Goal: Communication & Community: Answer question/provide support

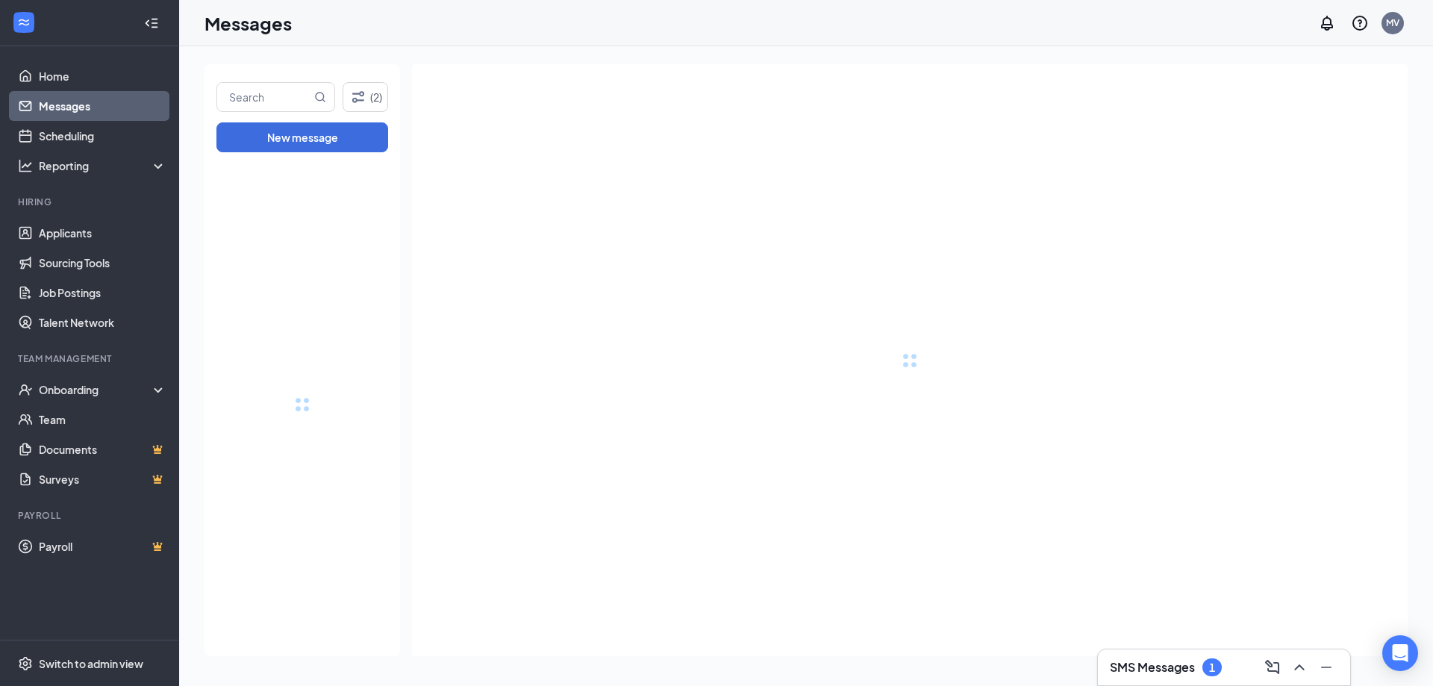
drag, startPoint x: 1193, startPoint y: 678, endPoint x: 1180, endPoint y: 672, distance: 15.0
click at [1193, 677] on div "SMS Messages 1" at bounding box center [1224, 667] width 252 height 36
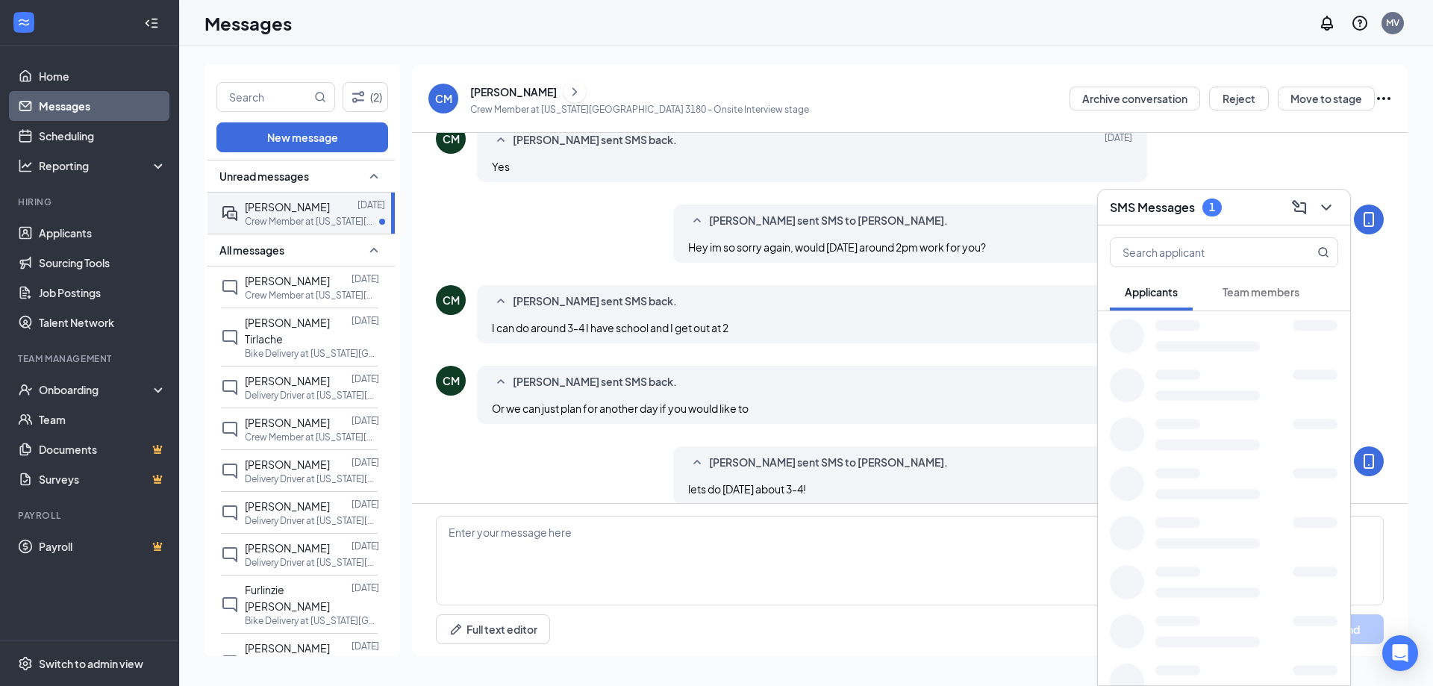
scroll to position [483, 0]
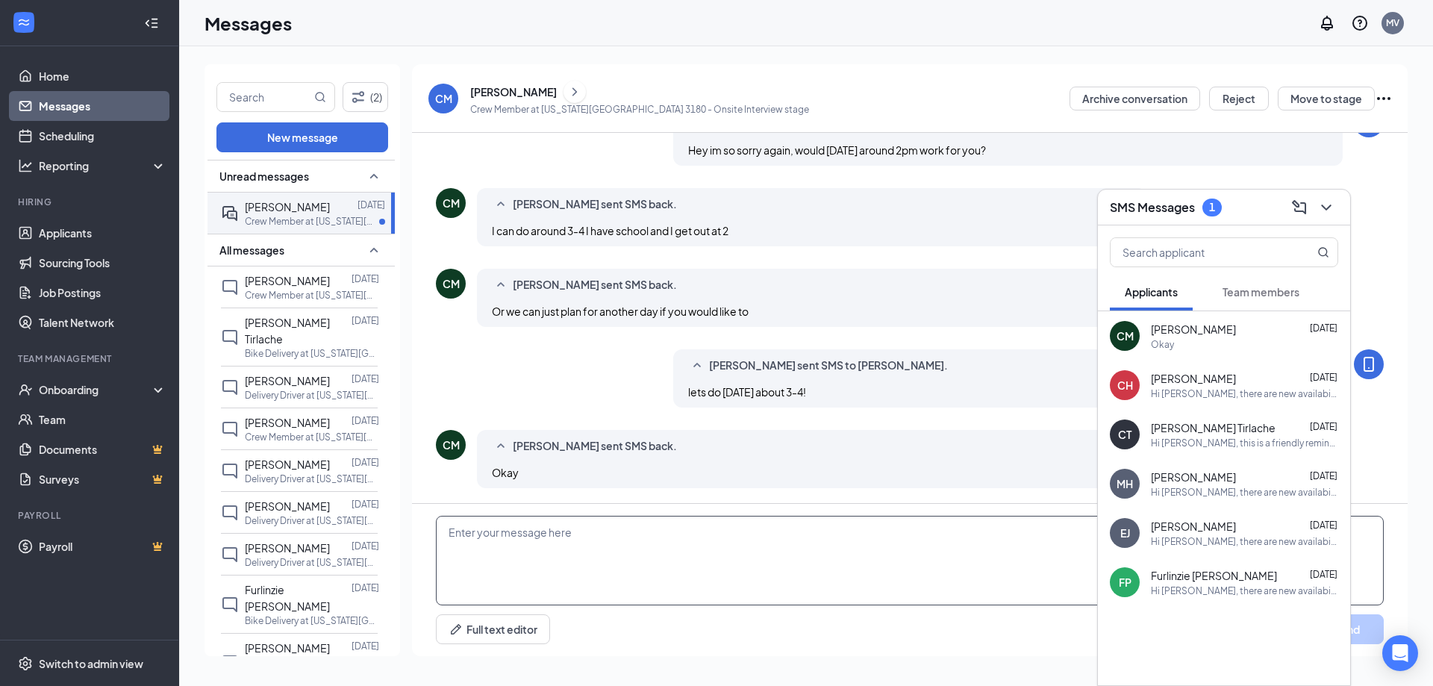
click at [761, 548] on textarea at bounding box center [910, 561] width 948 height 90
type textarea "Thank you and sorry for the mix up! See you [DATE] at 3-4 ish!"
click at [1371, 622] on button "Send" at bounding box center [1346, 629] width 75 height 30
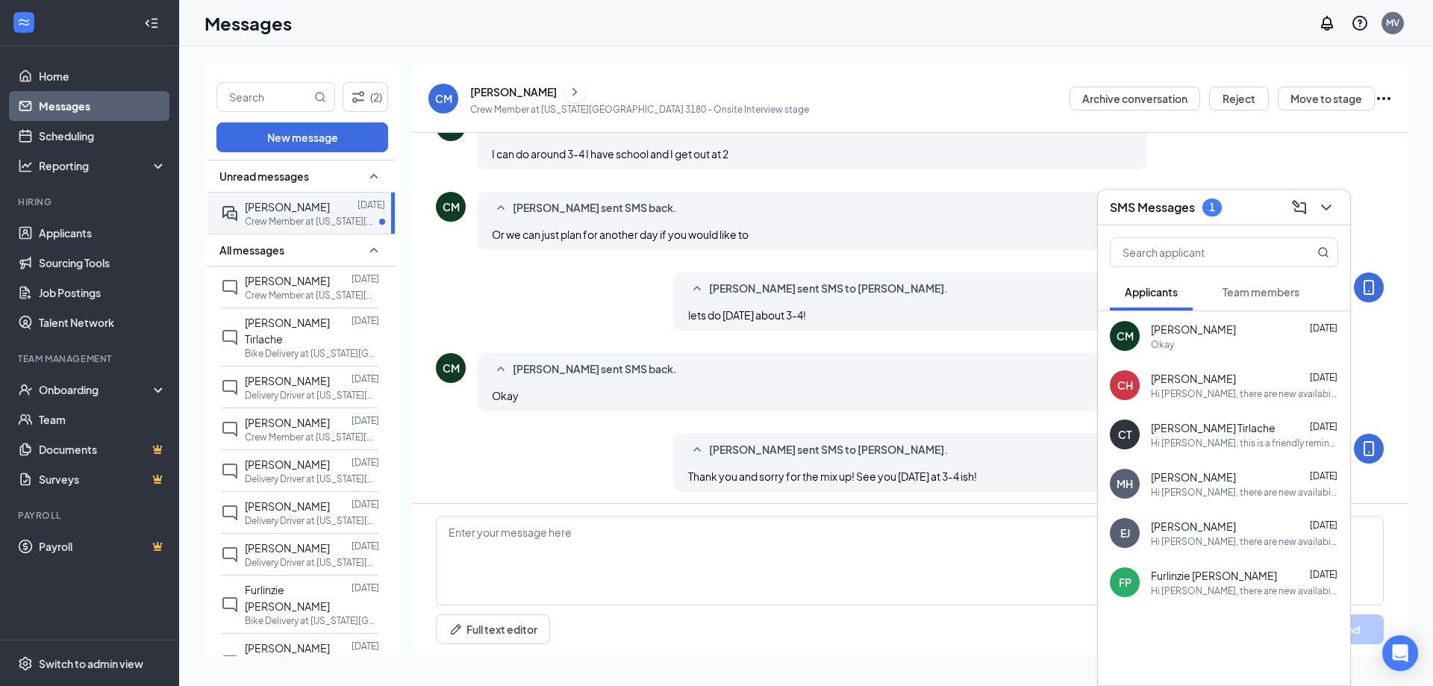
scroll to position [564, 0]
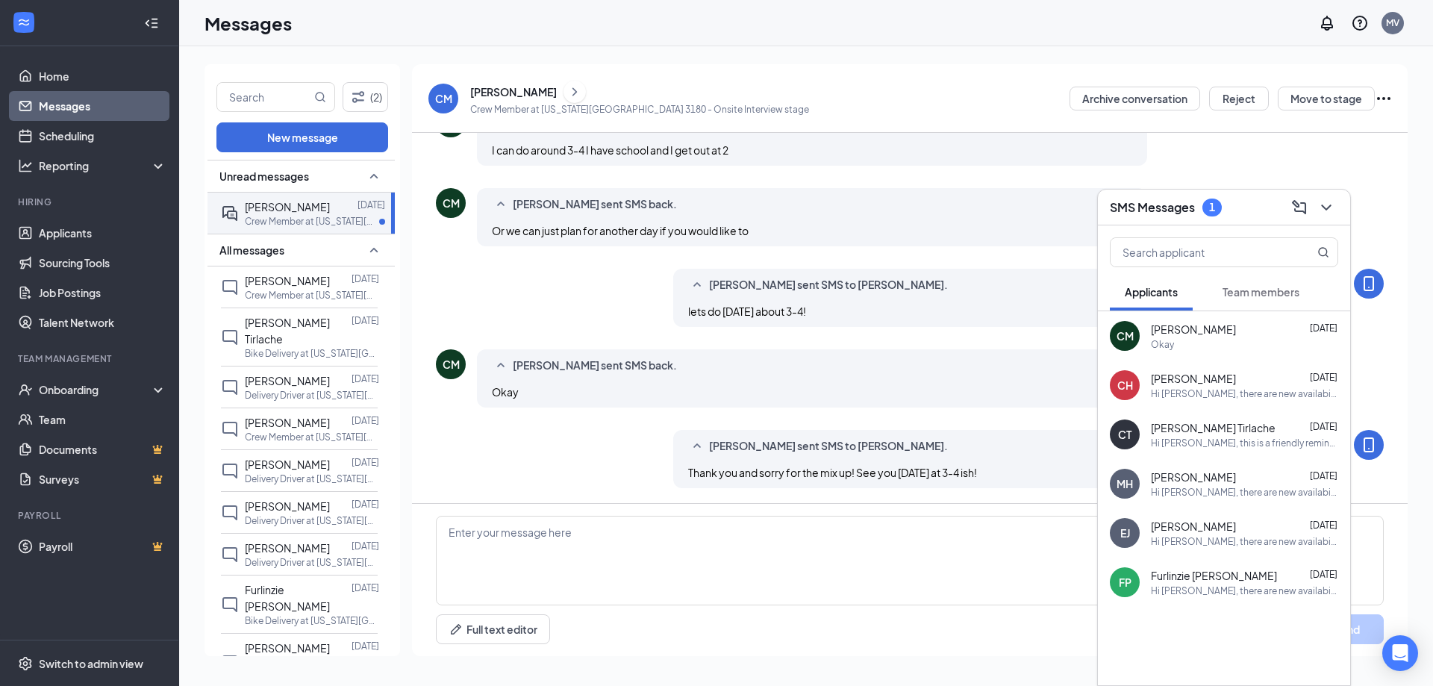
click at [1238, 292] on span "Team members" at bounding box center [1260, 291] width 77 height 13
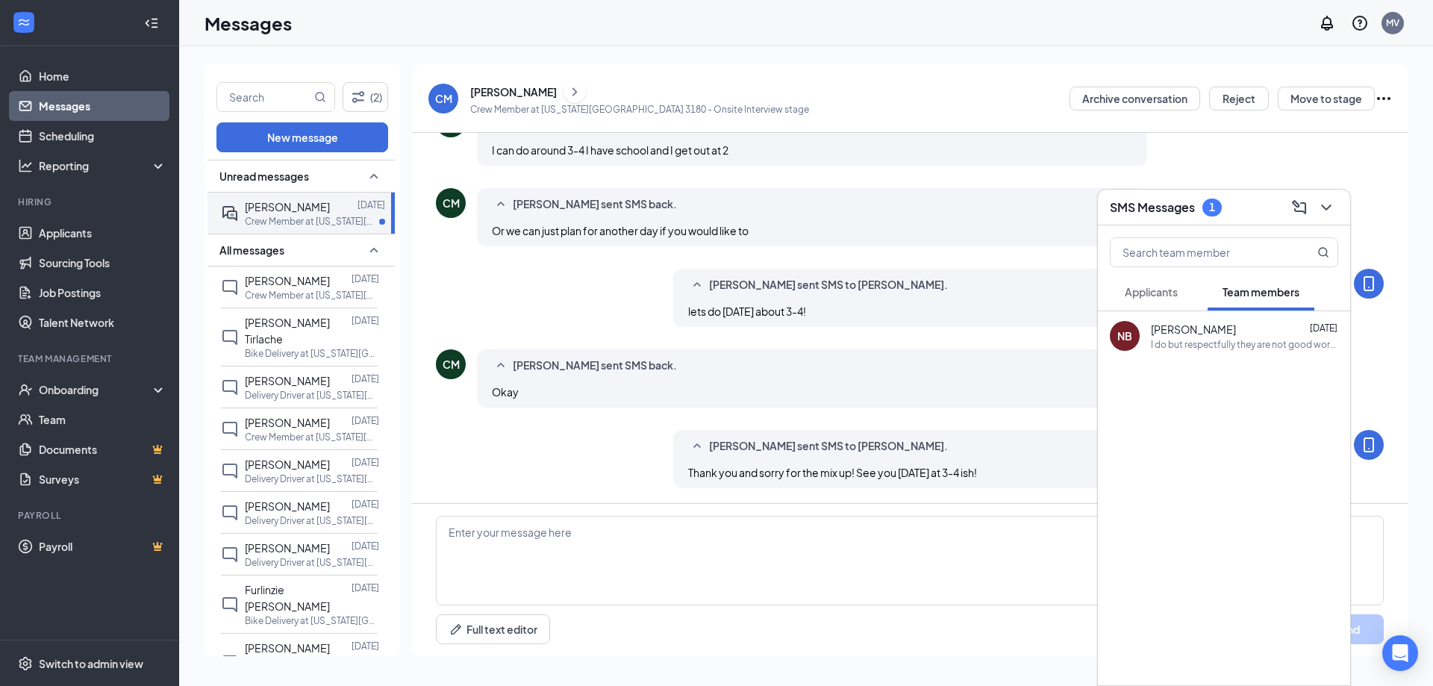
click at [1172, 293] on span "Applicants" at bounding box center [1150, 291] width 53 height 13
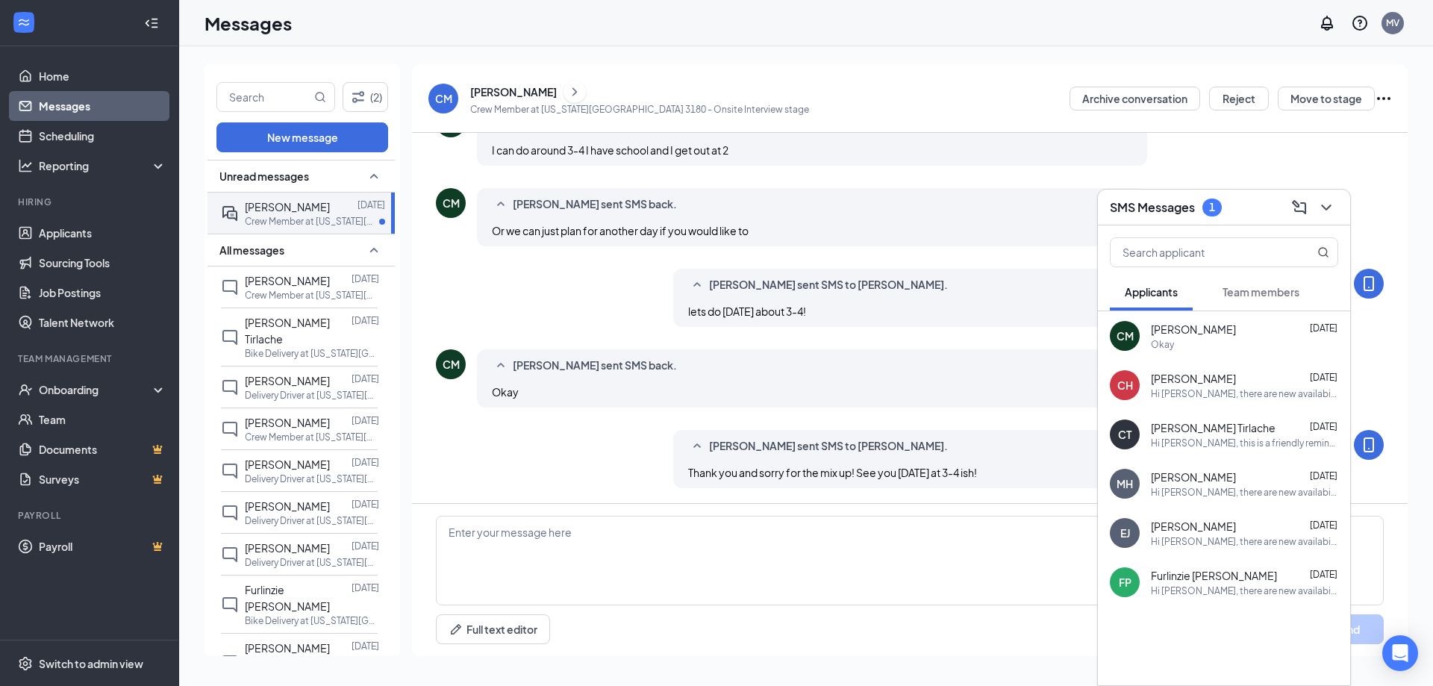
click at [1160, 186] on div "Load earlier interactions (about 5 more) [PERSON_NAME] has sent a message [DATE…" at bounding box center [910, 36] width 948 height 934
click at [1168, 210] on h3 "SMS Messages" at bounding box center [1152, 207] width 85 height 16
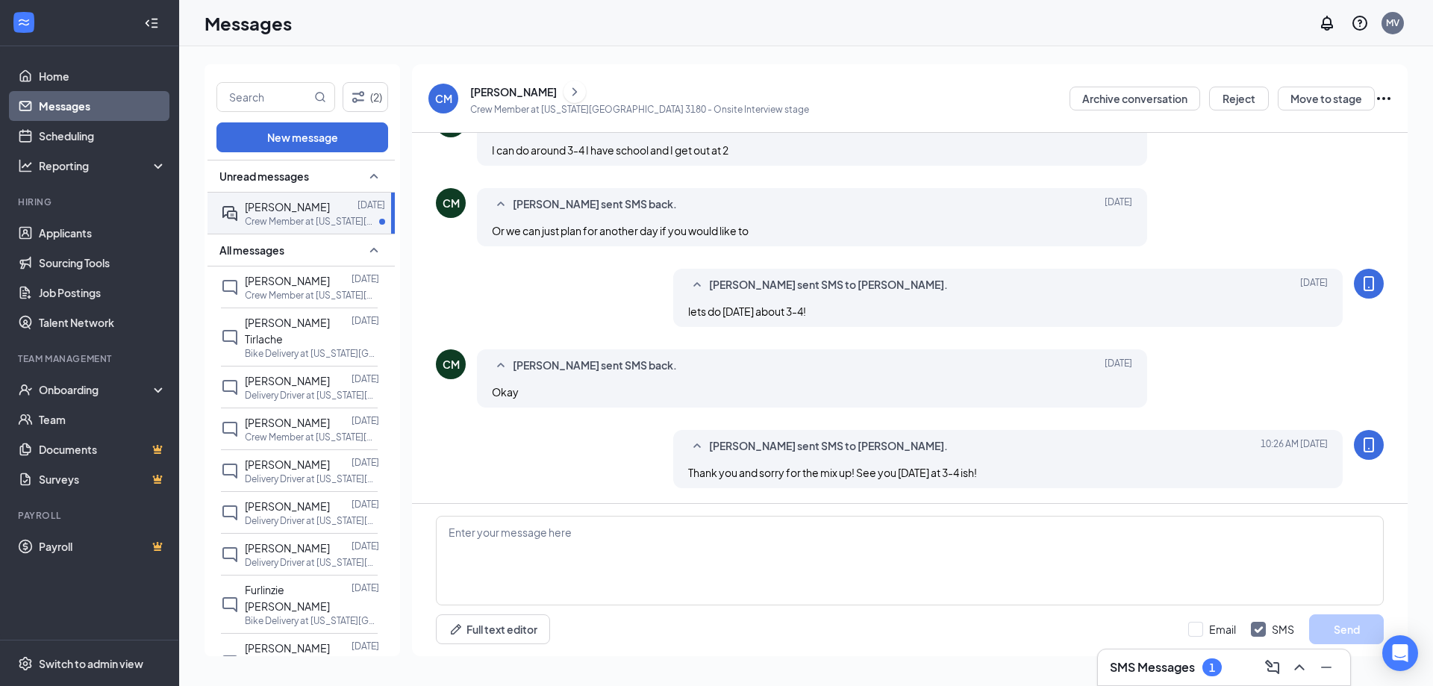
click at [1204, 666] on div "1" at bounding box center [1211, 667] width 19 height 18
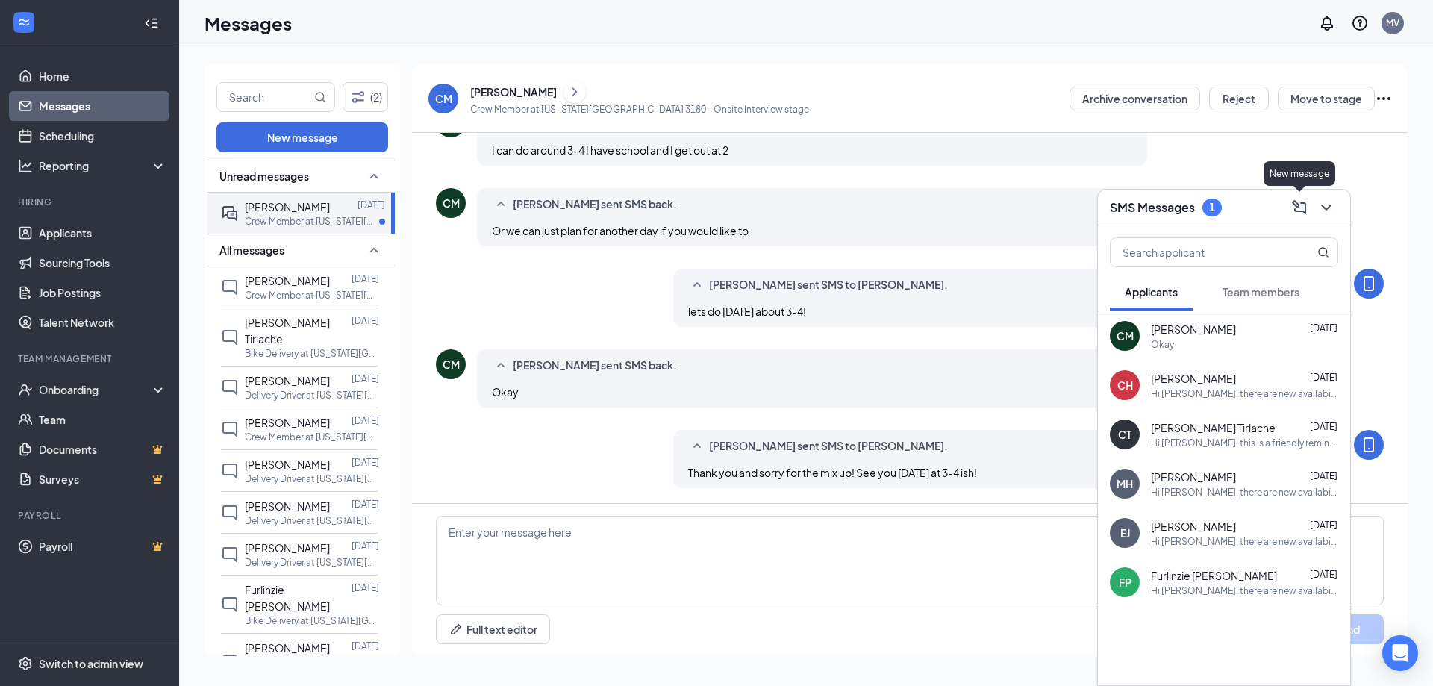
click at [1303, 211] on icon "ComposeMessage" at bounding box center [1299, 206] width 14 height 14
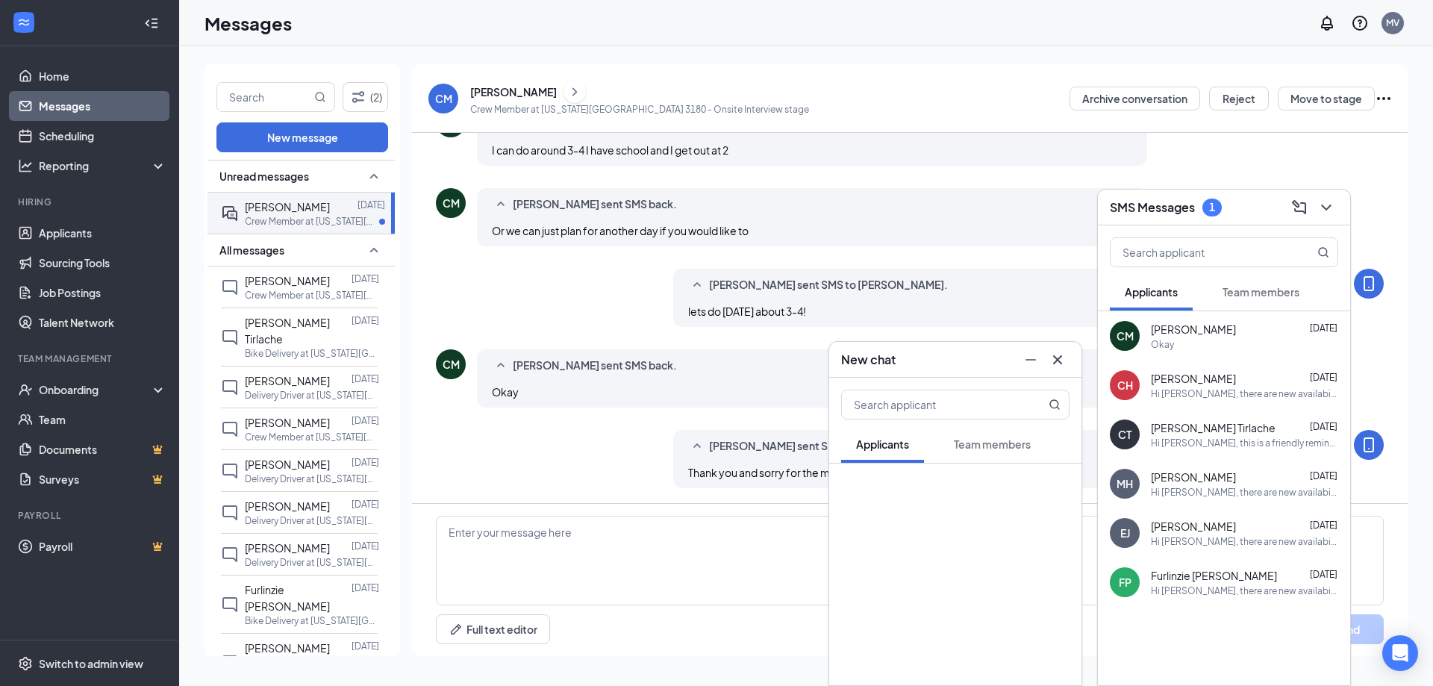
click at [1058, 363] on icon "Cross" at bounding box center [1057, 360] width 18 height 18
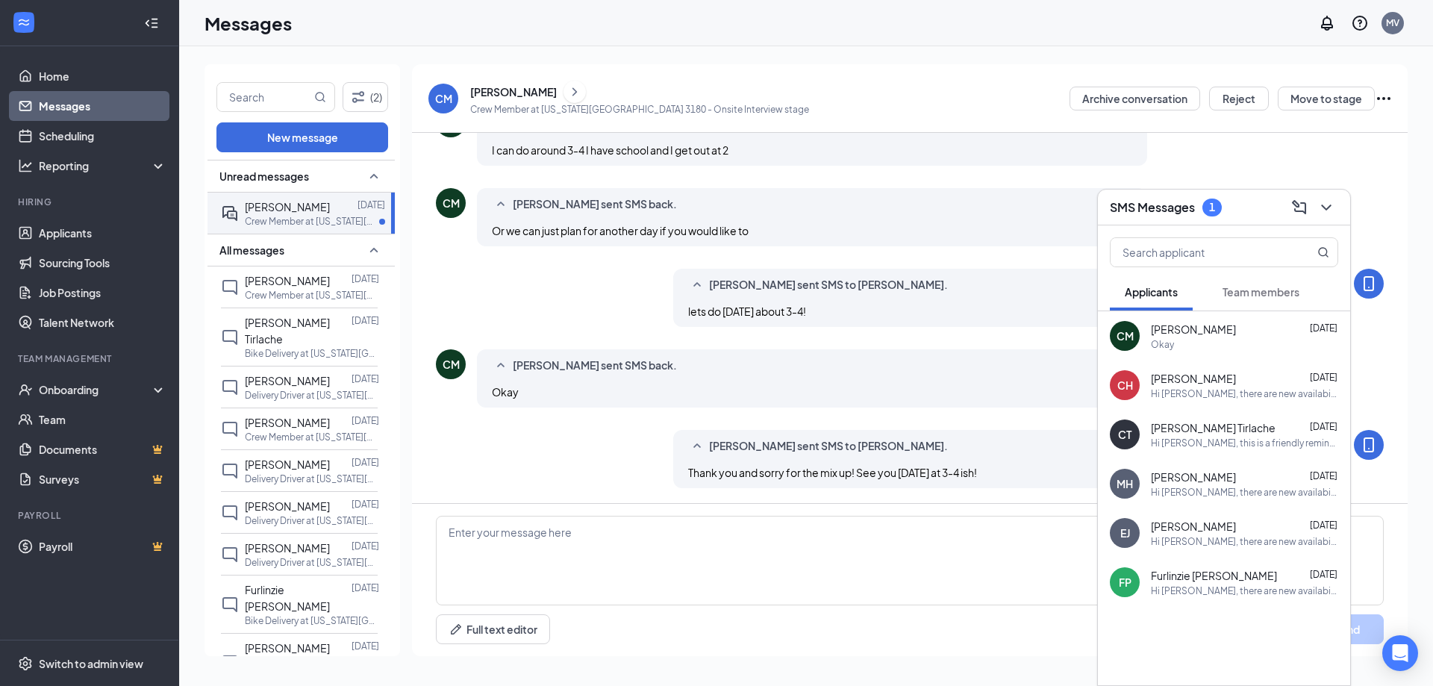
click at [1213, 203] on div "1" at bounding box center [1212, 207] width 6 height 13
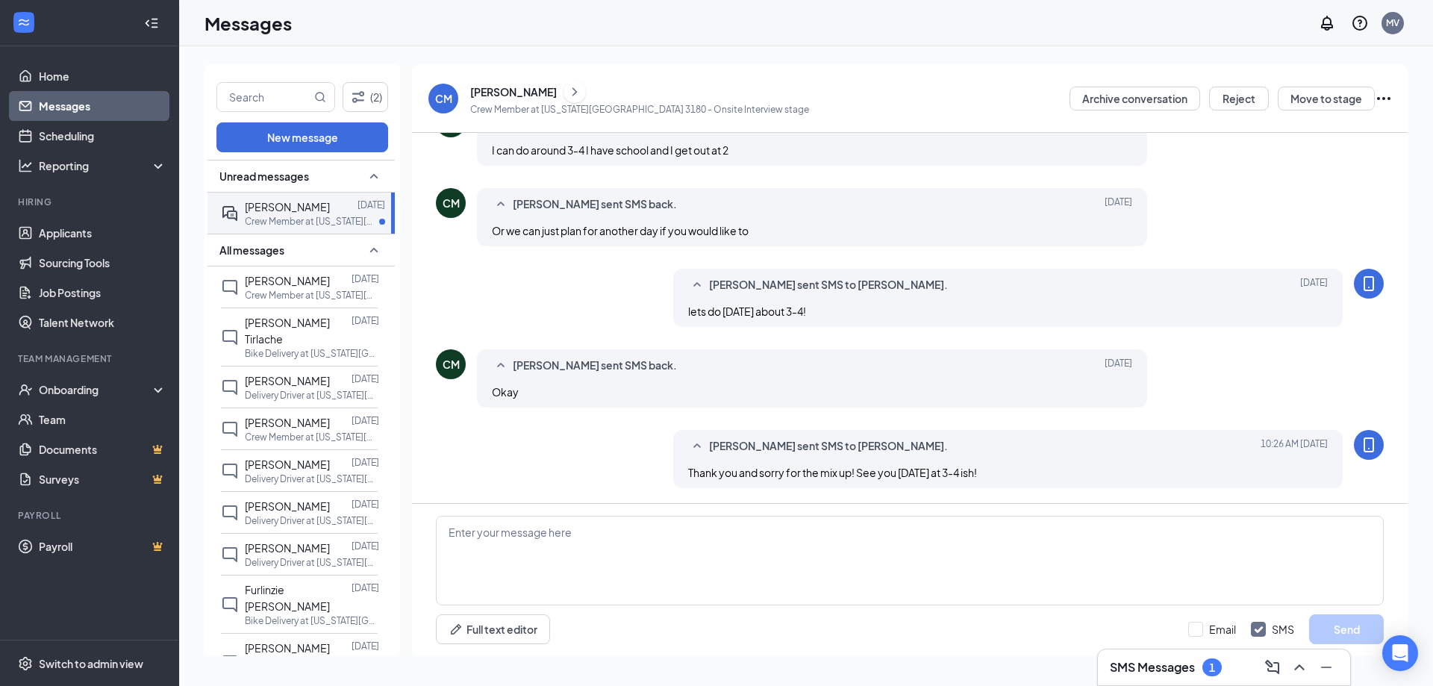
click at [98, 109] on link "Messages" at bounding box center [103, 106] width 128 height 30
click at [54, 160] on div "Reporting" at bounding box center [103, 165] width 128 height 15
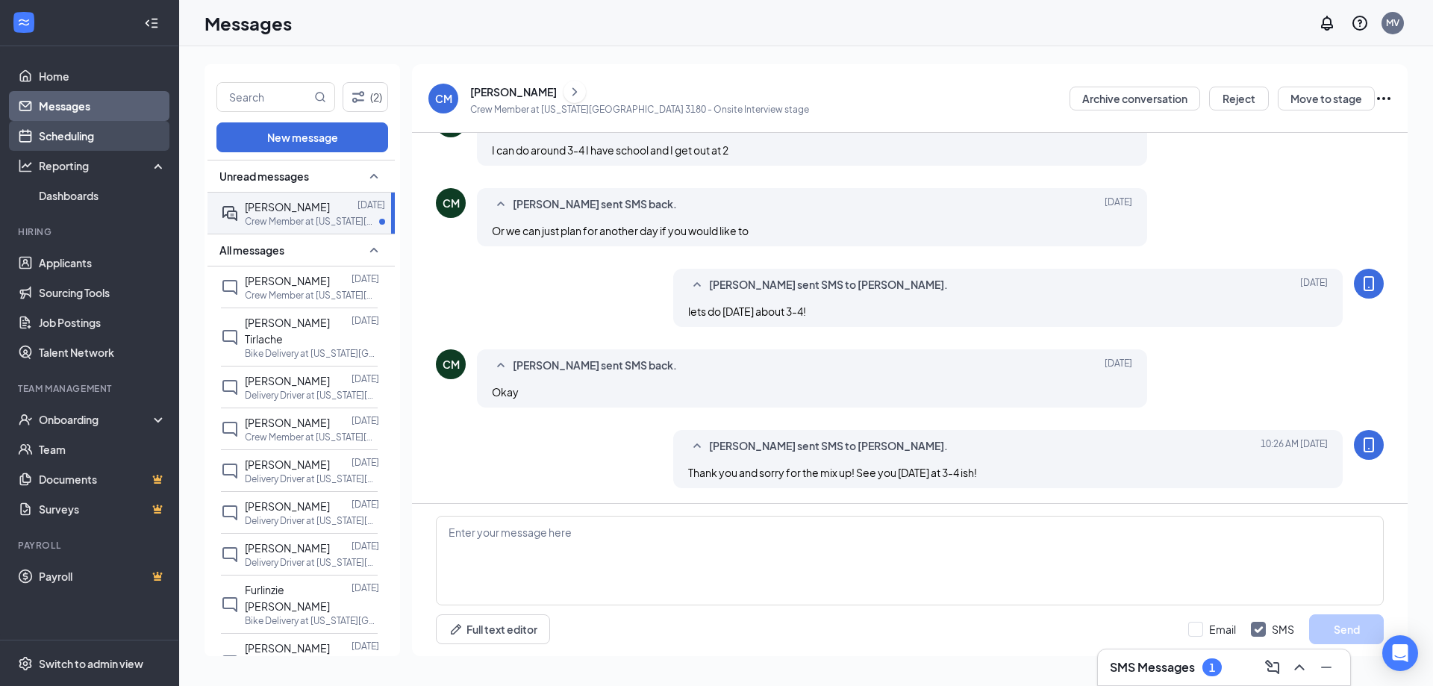
click at [57, 132] on link "Scheduling" at bounding box center [103, 136] width 128 height 30
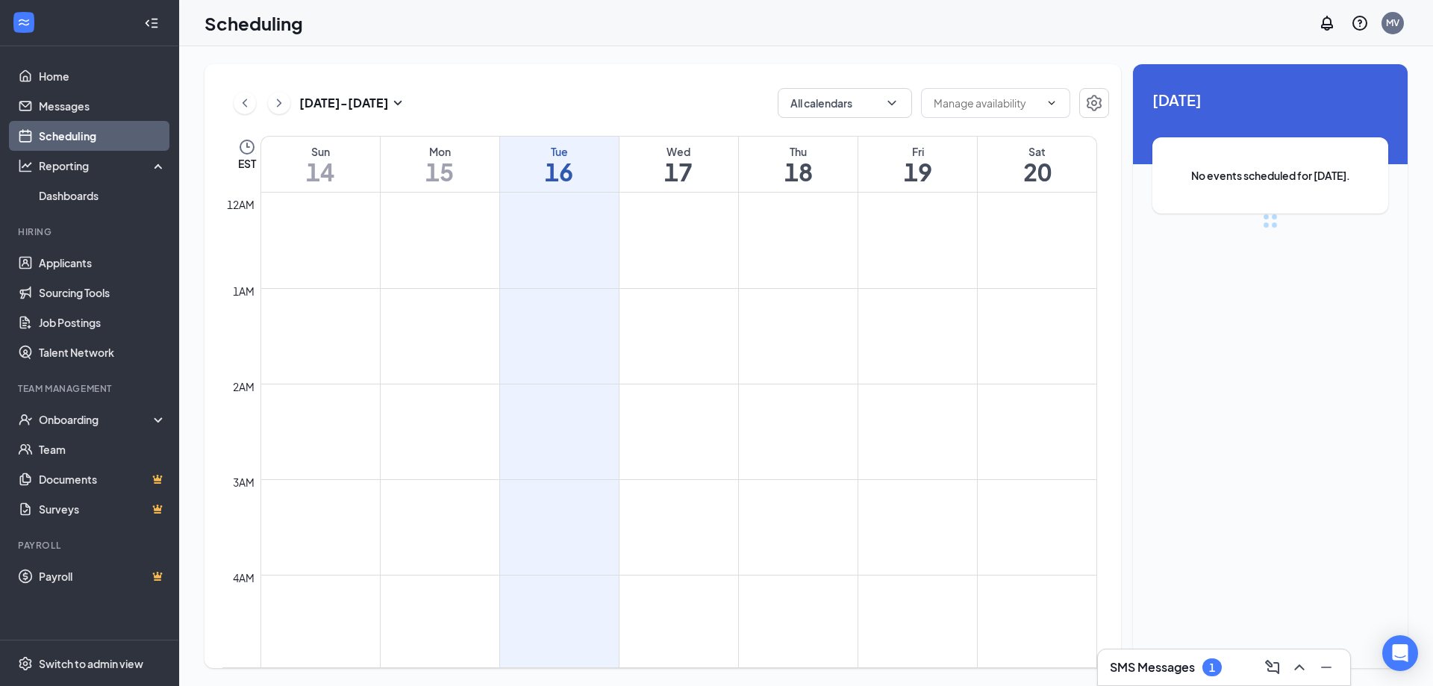
scroll to position [733, 0]
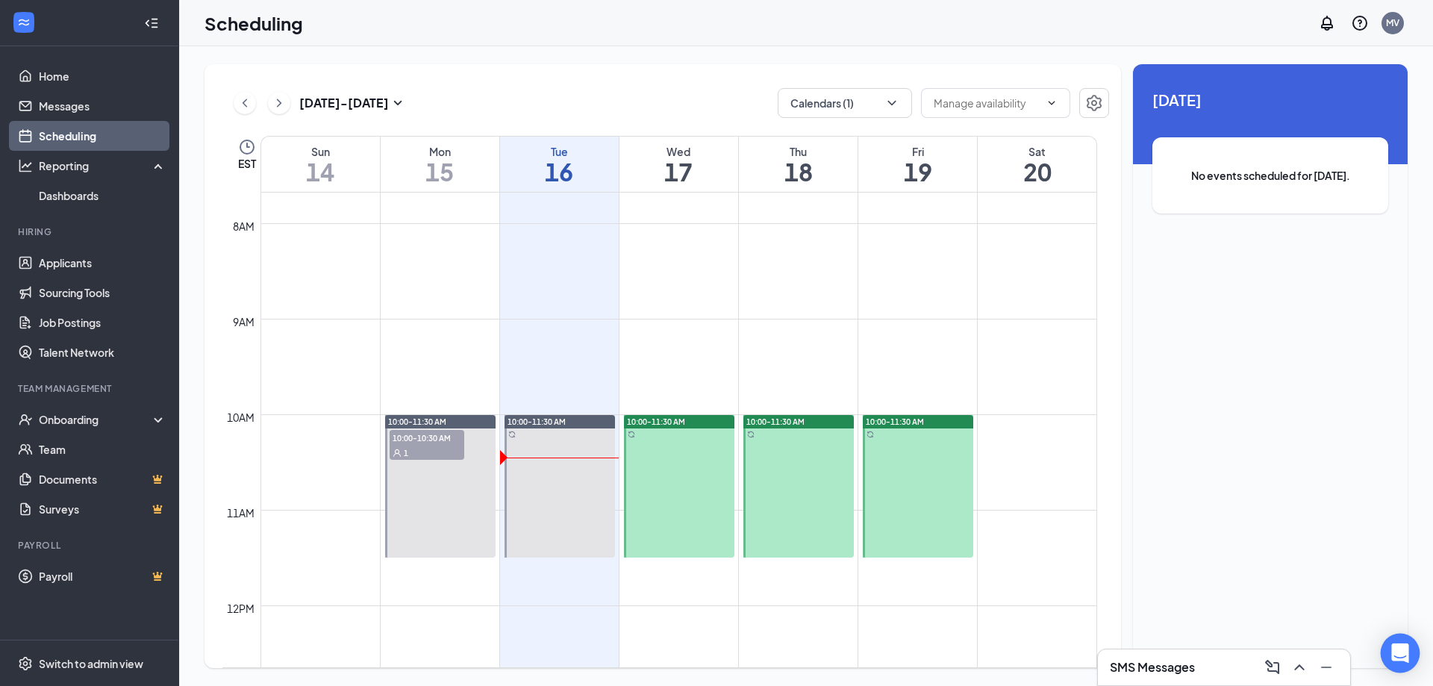
click at [1389, 645] on div "Open Intercom Messenger" at bounding box center [1400, 653] width 40 height 40
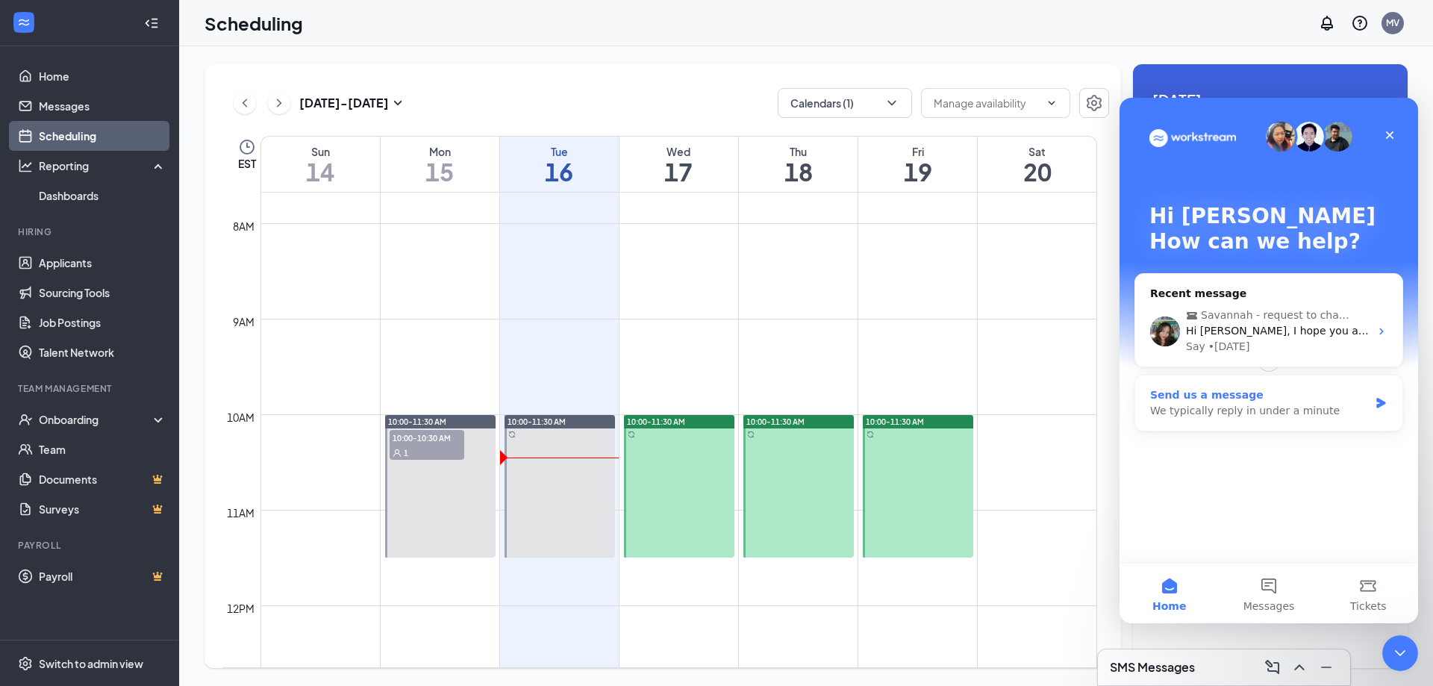
scroll to position [0, 0]
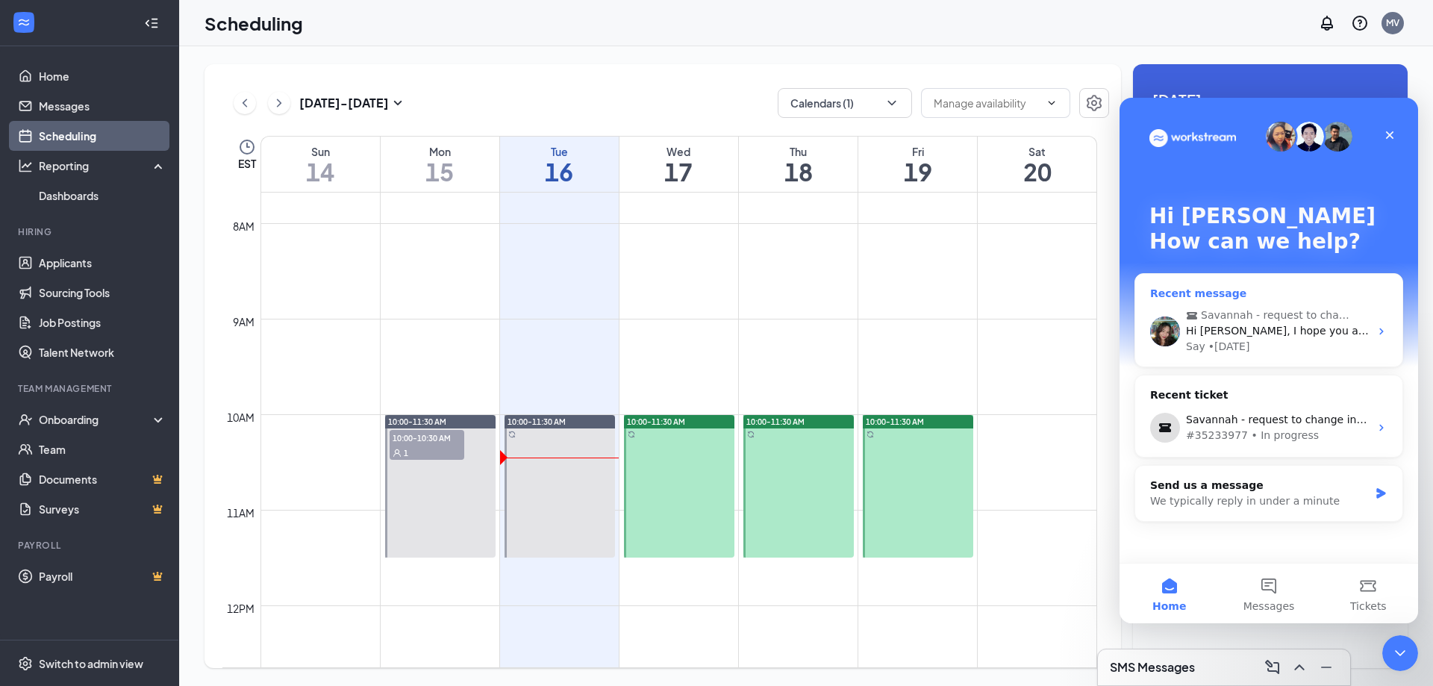
click at [1227, 343] on div "• [DATE]" at bounding box center [1229, 347] width 42 height 16
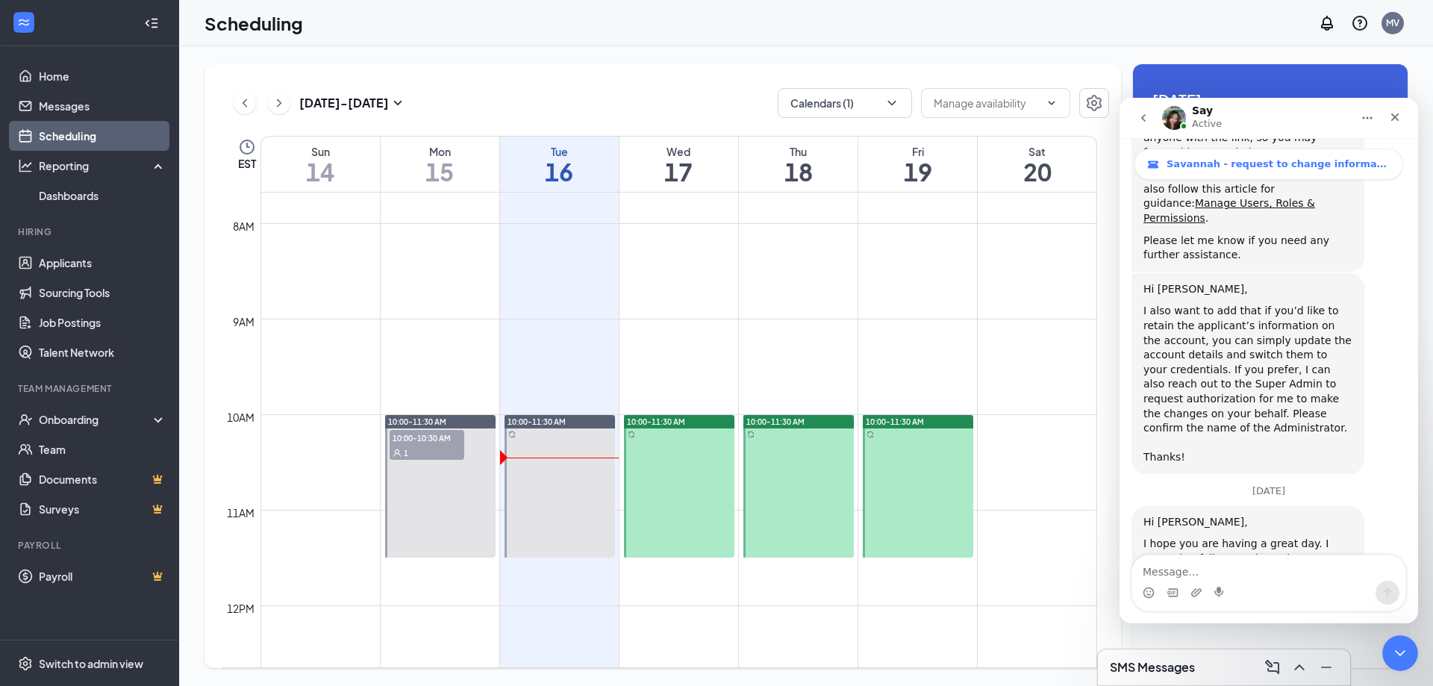
scroll to position [1086, 0]
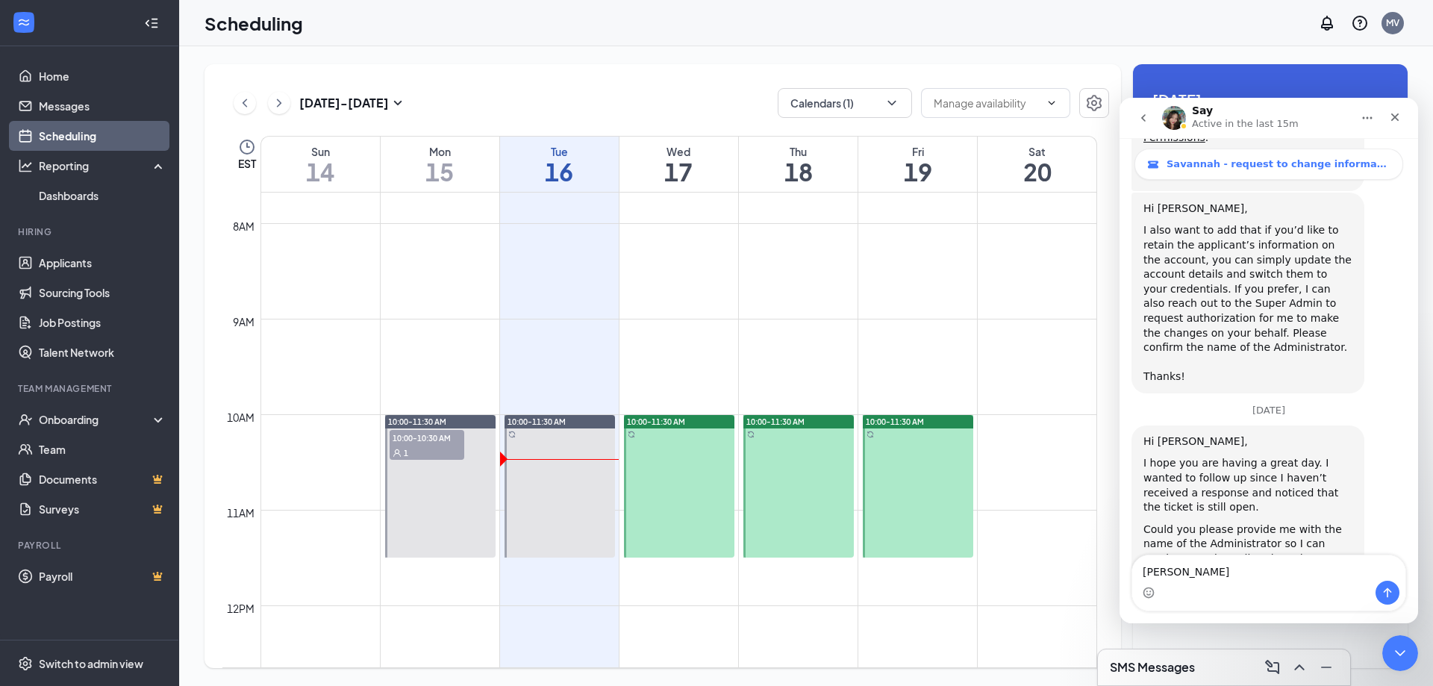
type textarea "[PERSON_NAME]"
click at [1392, 592] on icon "Send a message…" at bounding box center [1387, 592] width 12 height 12
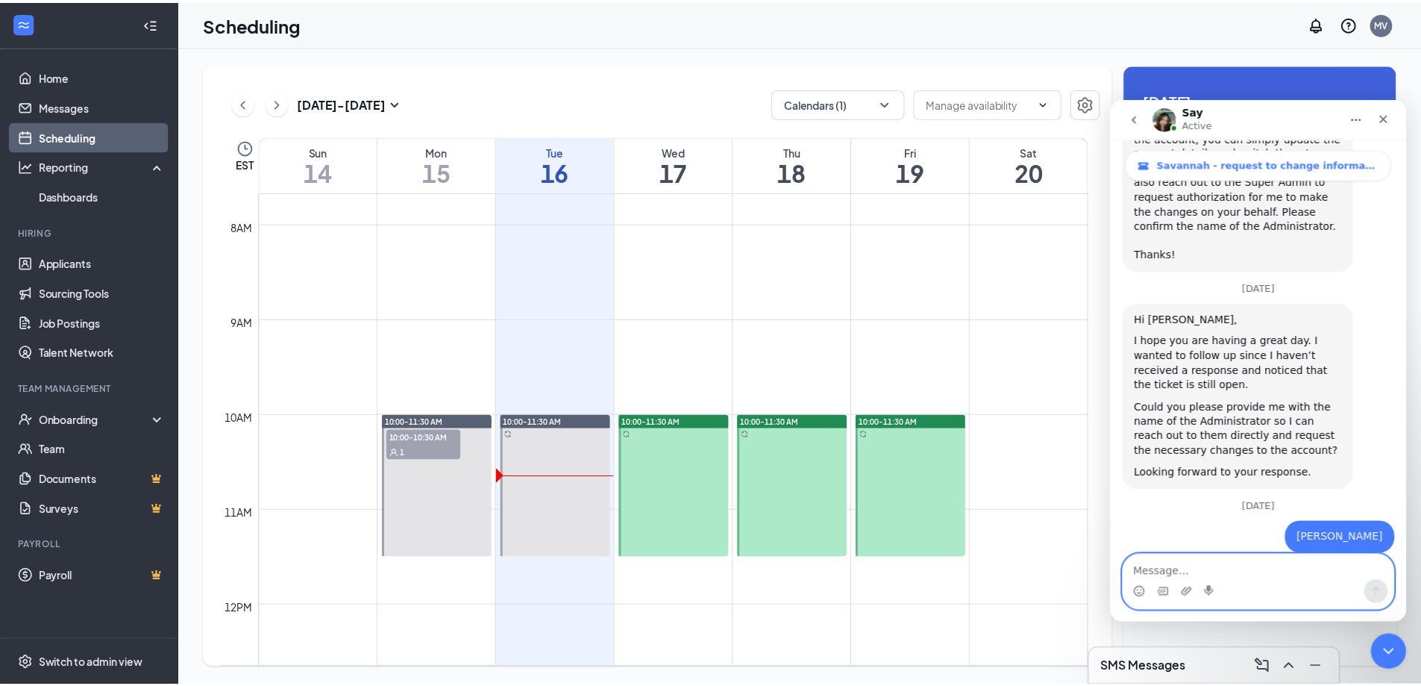
scroll to position [1298, 0]
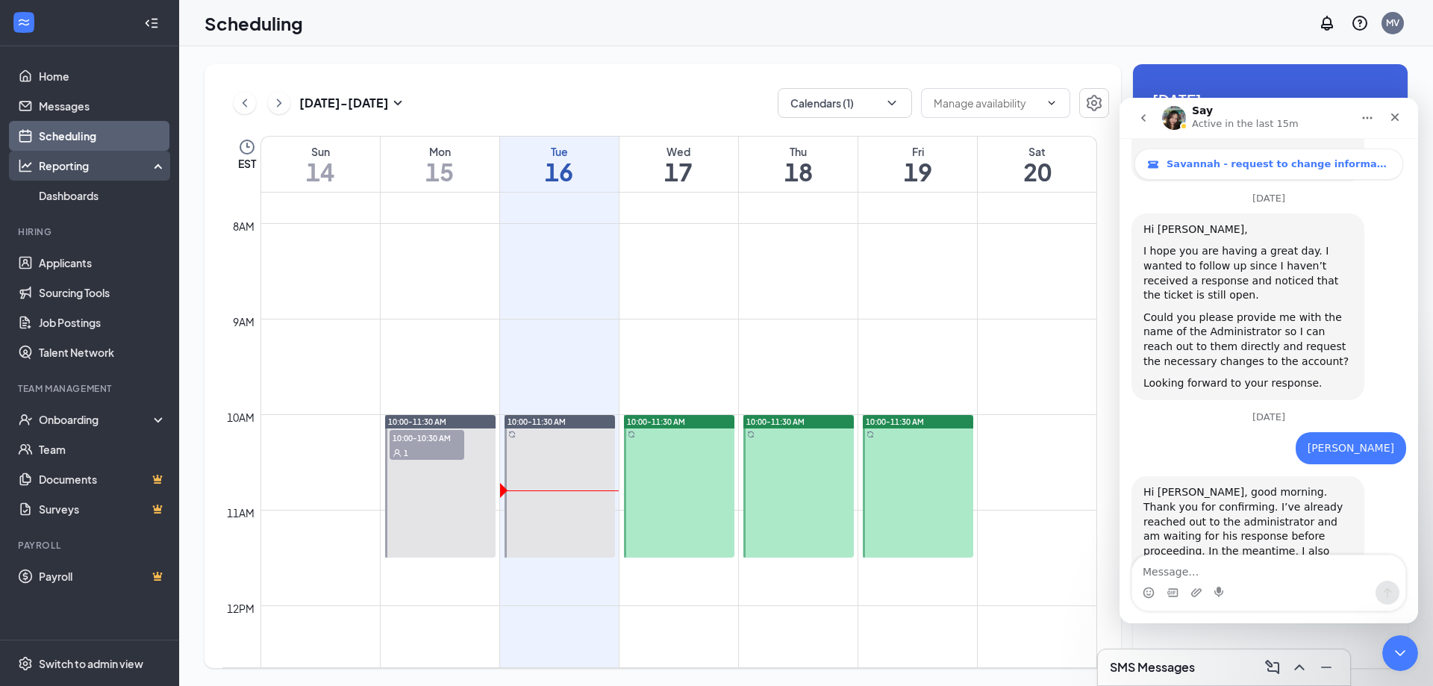
click at [125, 167] on div "Reporting" at bounding box center [103, 165] width 128 height 15
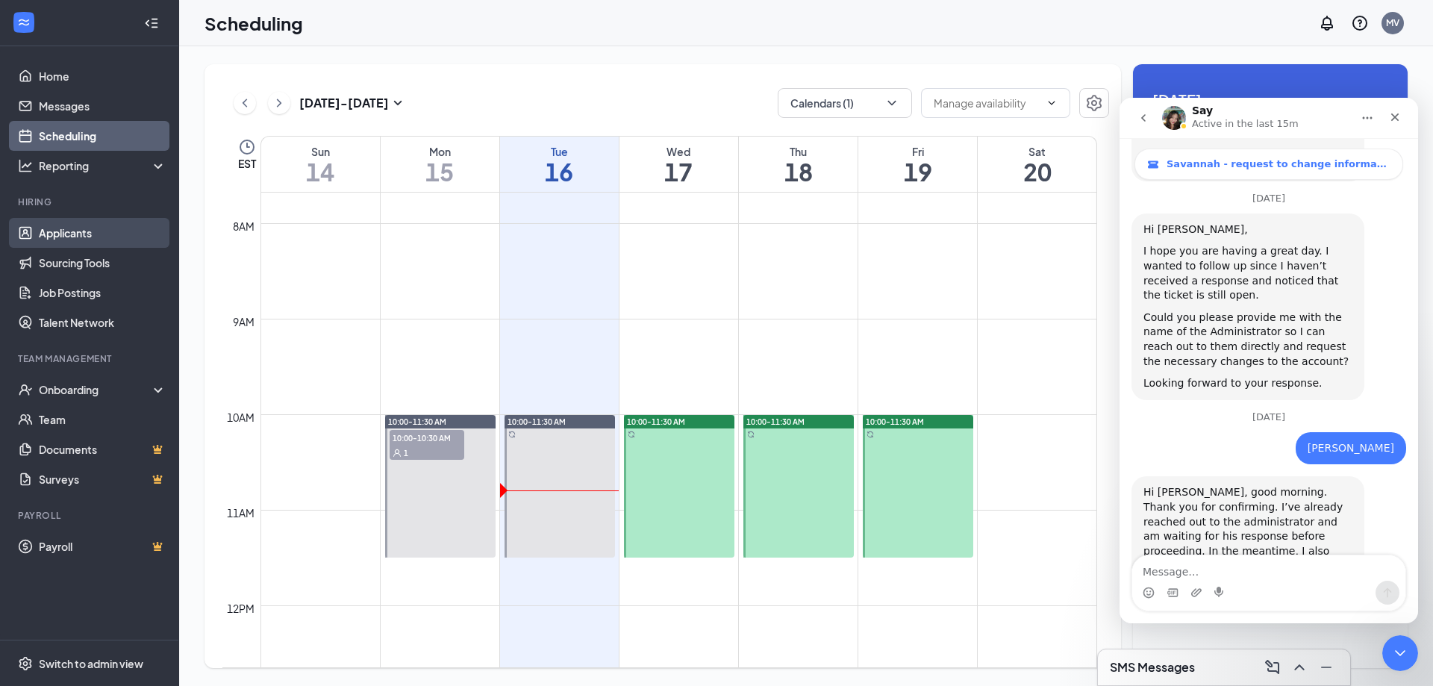
click at [80, 242] on link "Applicants" at bounding box center [103, 233] width 128 height 30
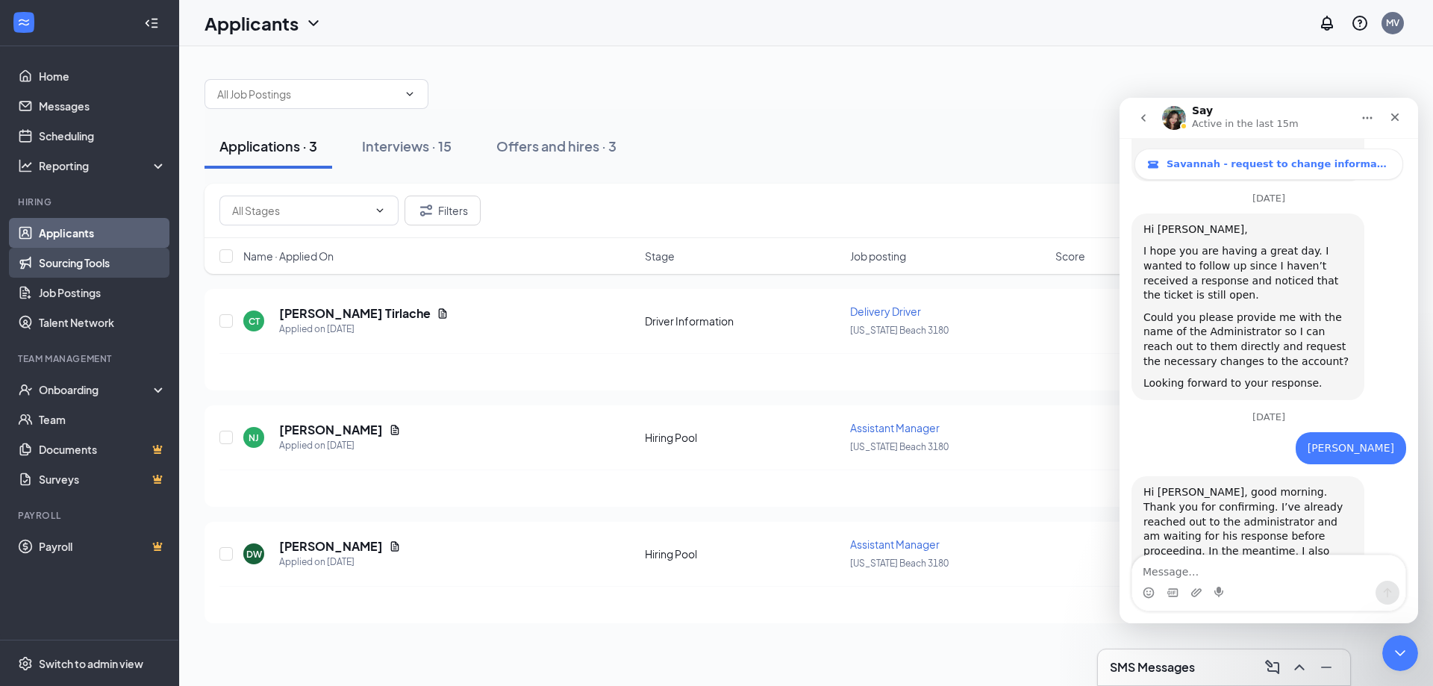
click at [93, 269] on link "Sourcing Tools" at bounding box center [103, 263] width 128 height 30
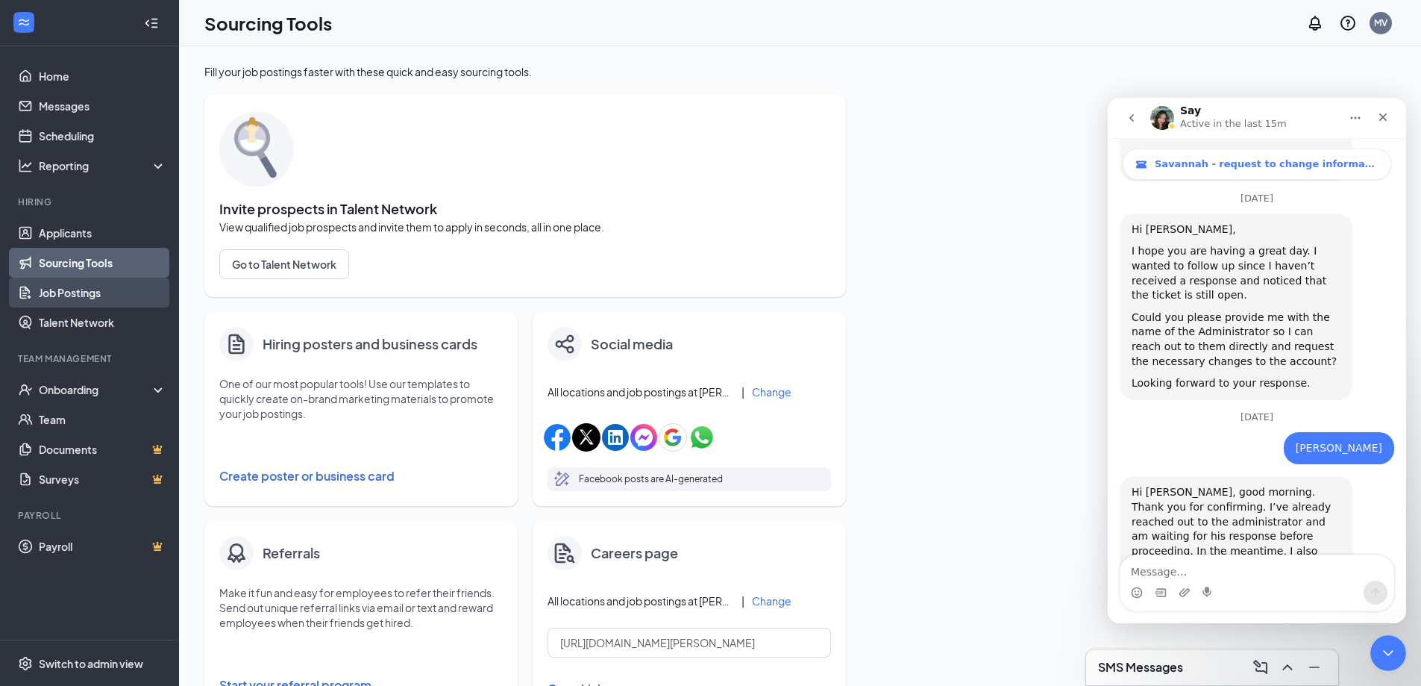
click at [80, 286] on link "Job Postings" at bounding box center [103, 293] width 128 height 30
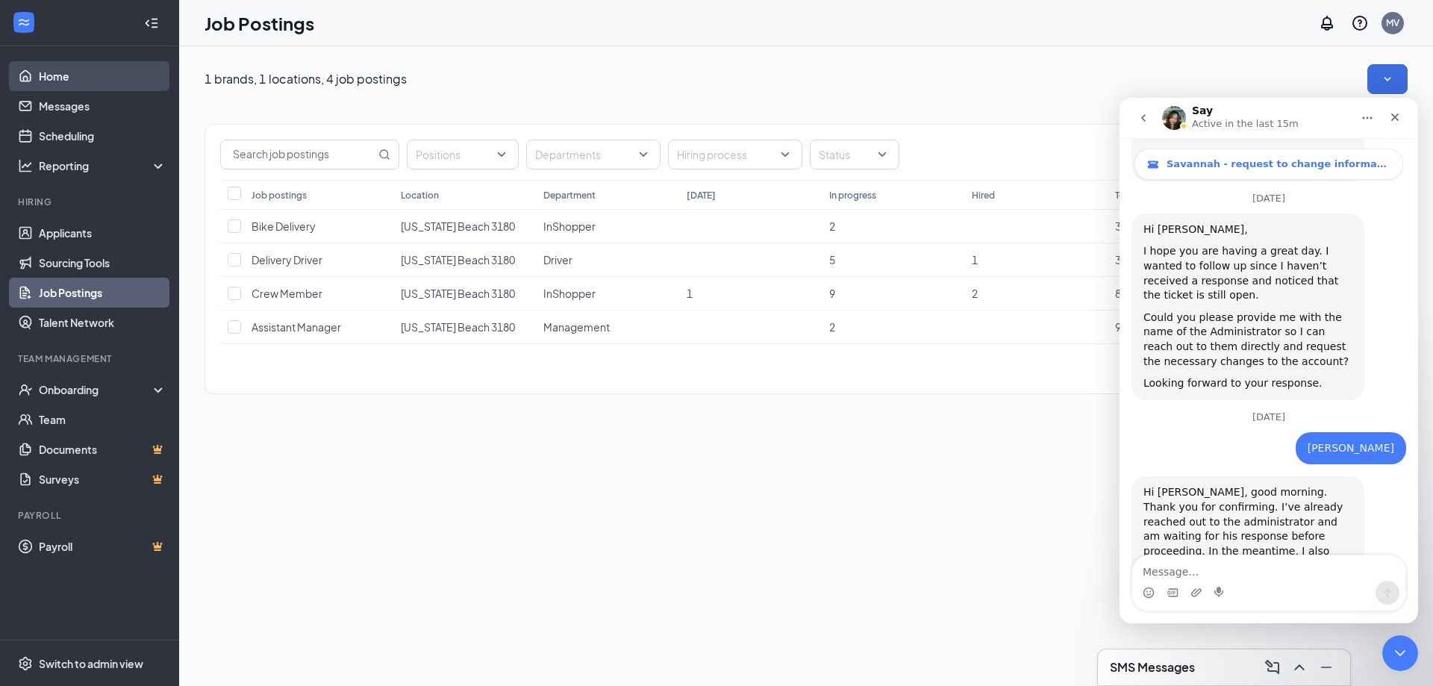
click at [127, 88] on link "Home" at bounding box center [103, 76] width 128 height 30
